Goal: Task Accomplishment & Management: Manage account settings

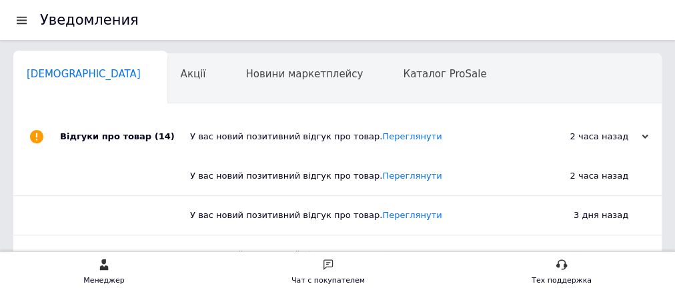
scroll to position [0, 7]
click at [13, 19] on div at bounding box center [21, 20] width 17 height 12
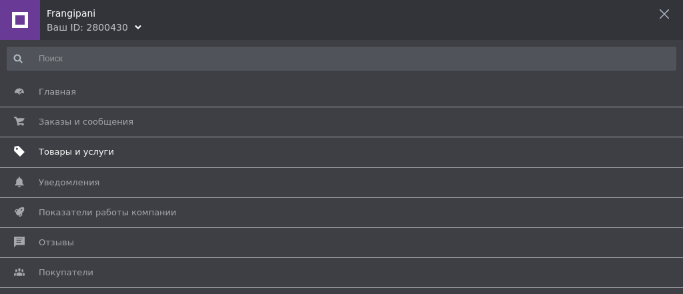
click at [65, 155] on span "Товары и услуги" at bounding box center [76, 152] width 75 height 12
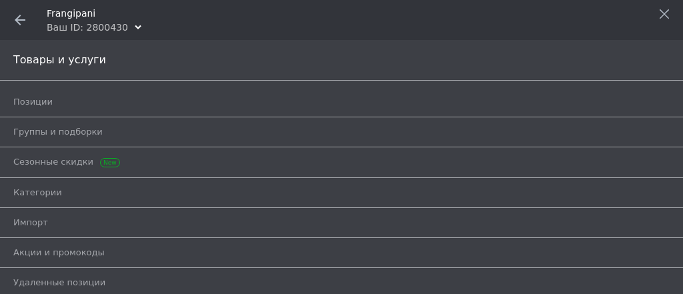
click at [13, 15] on span at bounding box center [20, 20] width 40 height 40
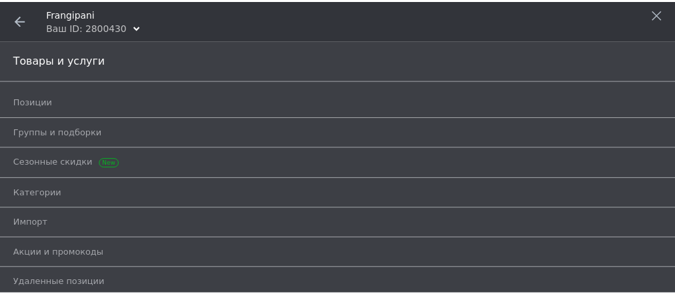
scroll to position [0, 4]
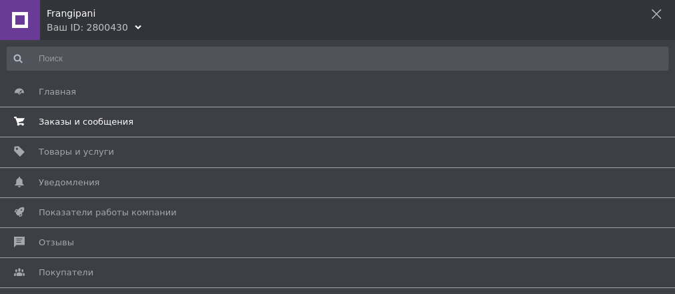
click at [63, 122] on span "Заказы и сообщения" at bounding box center [86, 122] width 95 height 12
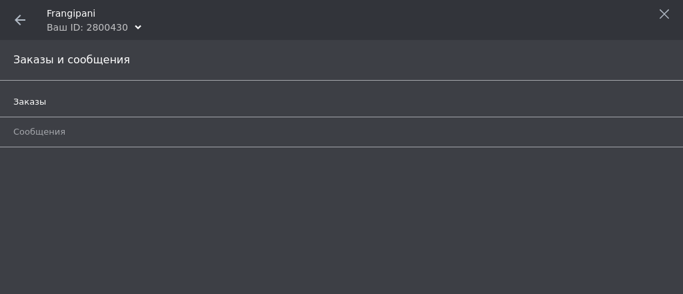
click at [69, 101] on span "Заказы" at bounding box center [326, 102] width 626 height 12
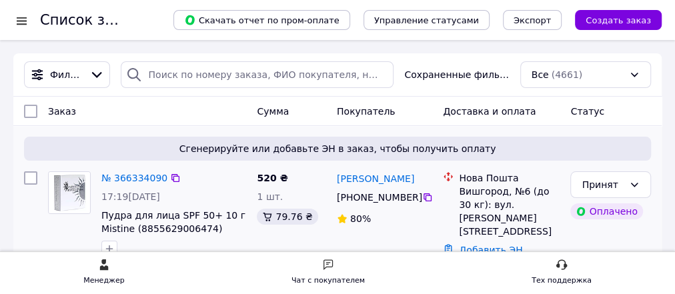
scroll to position [89, 0]
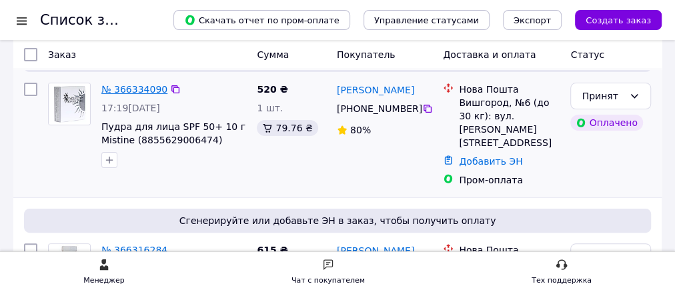
click at [123, 88] on link "№ 366334090" at bounding box center [134, 89] width 66 height 11
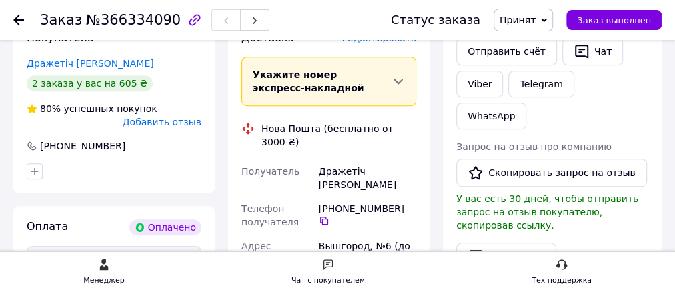
scroll to position [356, 0]
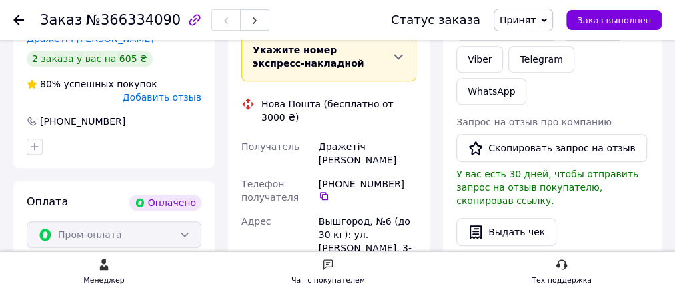
drag, startPoint x: 316, startPoint y: 128, endPoint x: 380, endPoint y: 215, distance: 107.9
click at [384, 218] on div "Получатель Дражетіч [PERSON_NAME] Телефон получателя [PHONE_NUMBER]   Адрес Выш…" at bounding box center [329, 253] width 180 height 237
copy div "Дражетіч [PERSON_NAME] Телефон получателя [PHONE_NUMBER]   Адрес Вышгород, №6 (…"
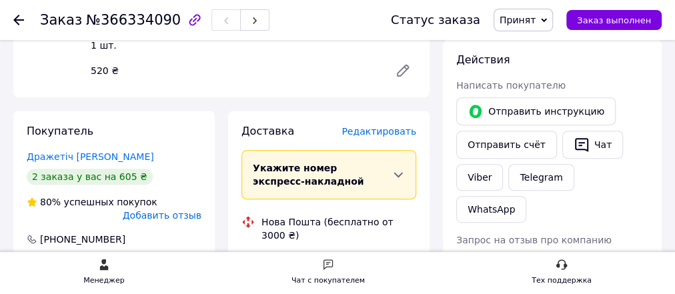
scroll to position [89, 0]
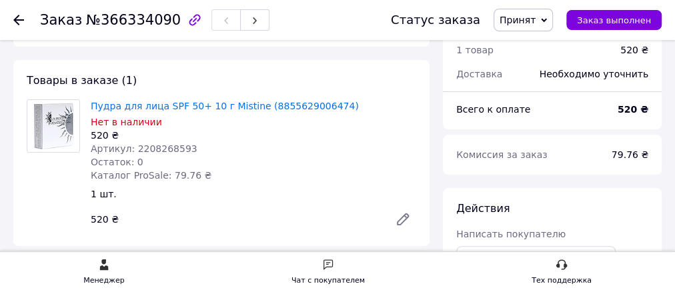
click at [24, 19] on div at bounding box center [26, 20] width 27 height 40
click at [21, 21] on icon at bounding box center [18, 20] width 11 height 11
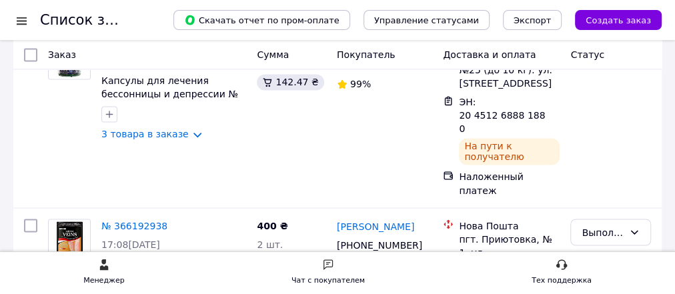
scroll to position [1156, 0]
